Goal: Information Seeking & Learning: Learn about a topic

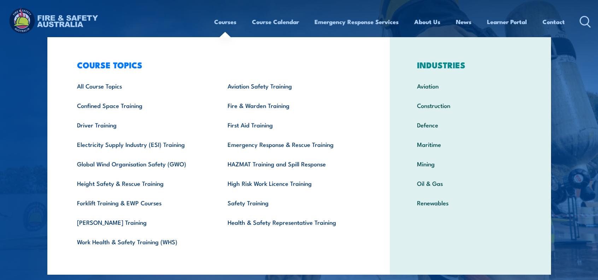
click at [228, 22] on link "Courses" at bounding box center [225, 21] width 22 height 19
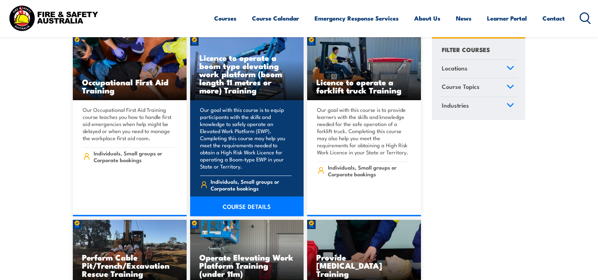
scroll to position [4668, 0]
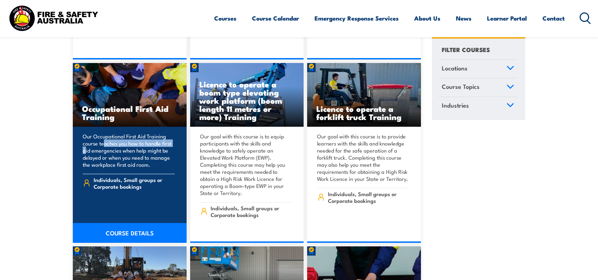
drag, startPoint x: 93, startPoint y: 118, endPoint x: 167, endPoint y: 117, distance: 73.9
click at [167, 133] on p "Our Occupational First Aid Training course teaches you how to handle first aid …" at bounding box center [129, 150] width 92 height 35
copy p "Occupational First Aid Training"
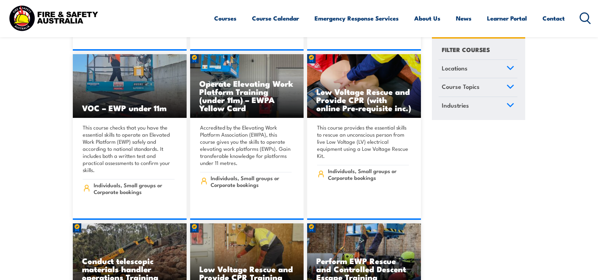
scroll to position [5728, 0]
